Goal: Check status: Check status

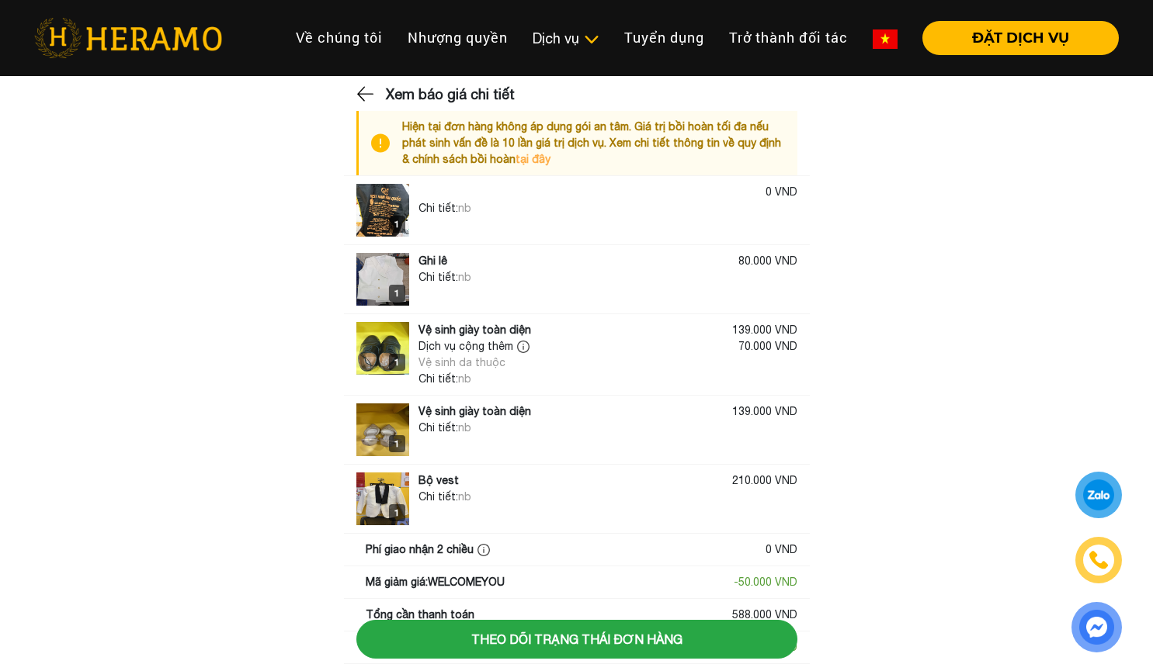
click at [488, 367] on div "Vệ sinh da thuộc" at bounding box center [475, 363] width 115 height 16
click at [619, 365] on div "Dịch vụ cộng thêm Vệ sinh da thuộc 70.000 VND" at bounding box center [607, 354] width 379 height 33
click at [585, 275] on div "Chi tiết: nb" at bounding box center [607, 277] width 379 height 16
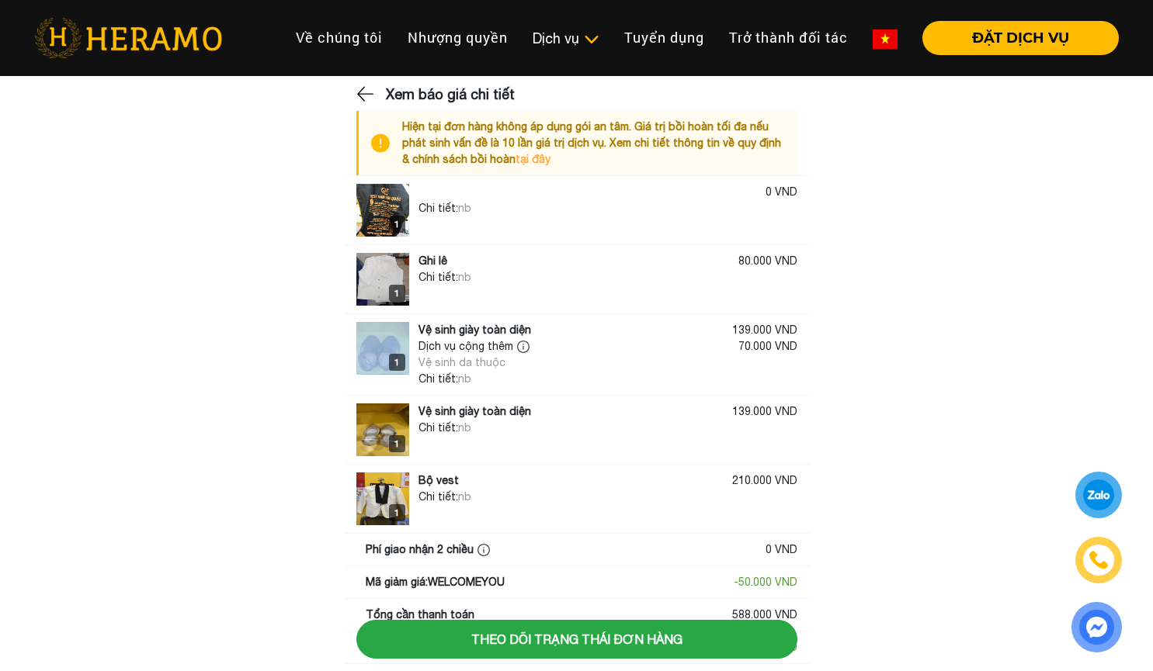
click at [585, 275] on div "Chi tiết: nb" at bounding box center [607, 277] width 379 height 16
click at [751, 361] on div "70.000 VND" at bounding box center [767, 354] width 59 height 33
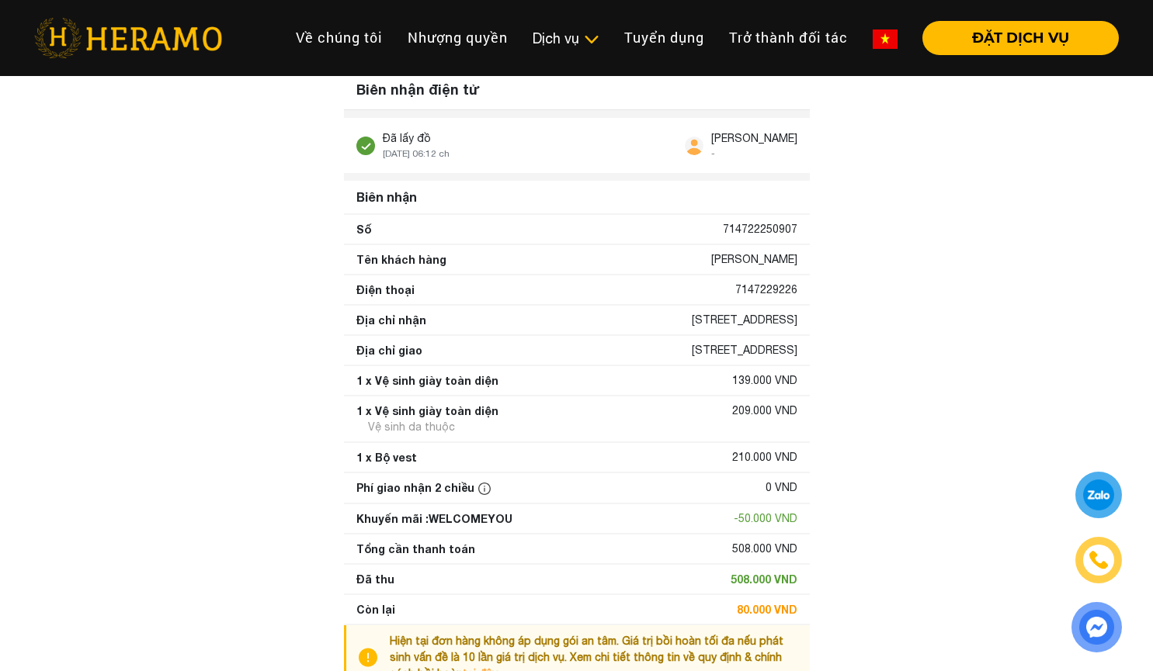
click at [424, 372] on div "1 x Vệ sinh giày toàn diện 139.000 VND" at bounding box center [577, 380] width 466 height 29
click at [434, 405] on div "1 x Vệ sinh giày toàn diện" at bounding box center [427, 411] width 142 height 16
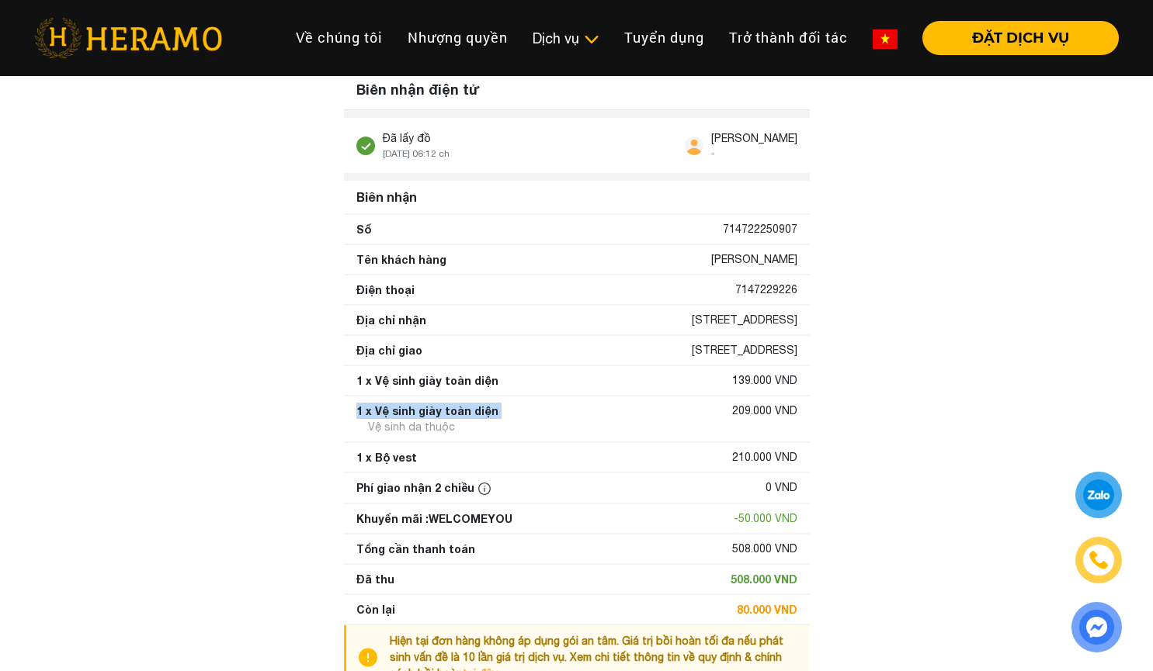
click at [434, 405] on div "1 x Vệ sinh giày toàn diện" at bounding box center [427, 411] width 142 height 16
click at [395, 473] on div "Phí giao nhận 2 chiều 0 VND" at bounding box center [577, 487] width 466 height 29
click at [397, 466] on div "1 x Bộ vest 210.000 VND" at bounding box center [577, 457] width 466 height 29
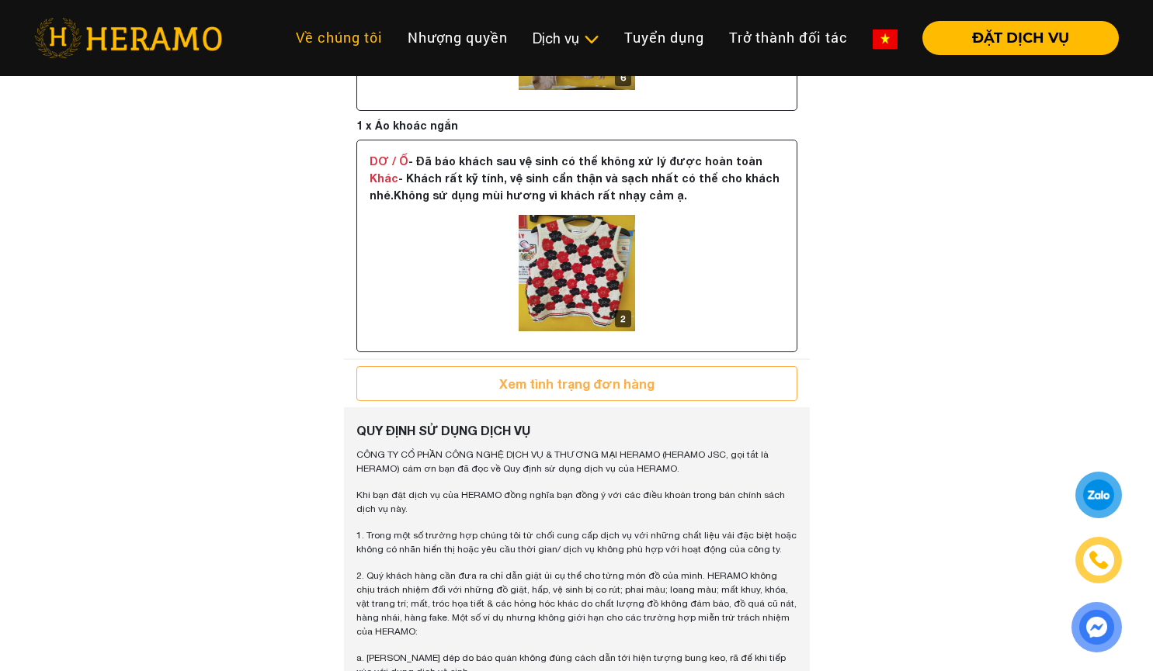
scroll to position [1164, 0]
